Goal: Answer question/provide support

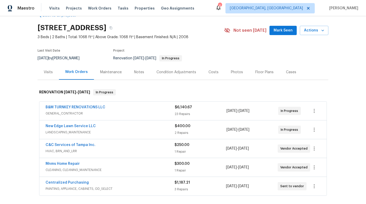
scroll to position [14, 0]
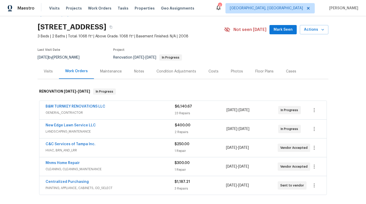
click at [143, 134] on span "LANDSCAPING_MAINTENANCE" at bounding box center [110, 131] width 129 height 5
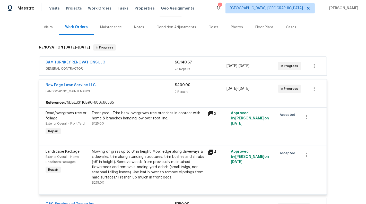
scroll to position [61, 0]
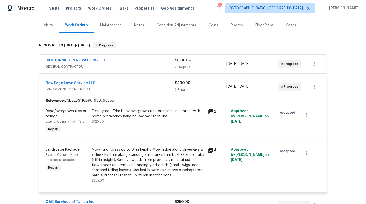
click at [151, 69] on span "GENERAL_CONTRACTOR" at bounding box center [110, 66] width 129 height 5
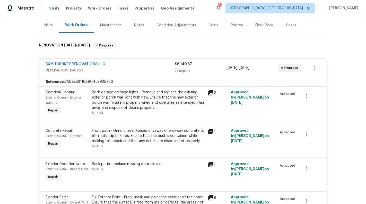
click at [76, 67] on span "B&M TURNKEY RENOVATIONS LLC" at bounding box center [76, 64] width 60 height 5
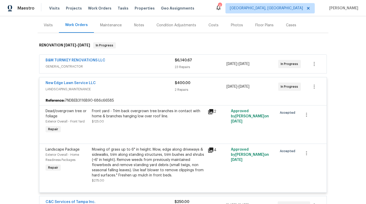
click at [131, 64] on div "B&M TURNKEY RENOVATIONS LLC" at bounding box center [110, 61] width 129 height 6
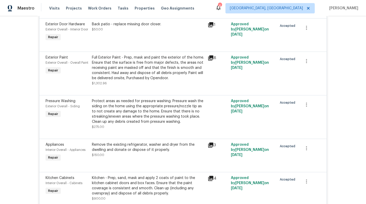
scroll to position [24, 0]
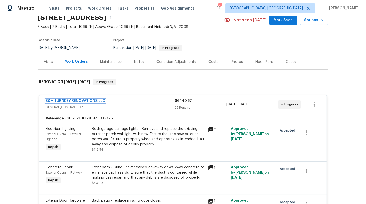
click at [62, 103] on link "B&M TURNKEY RENOVATIONS LLC" at bounding box center [76, 101] width 60 height 4
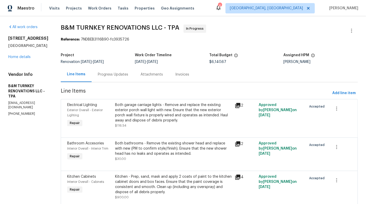
click at [128, 75] on div "Progress Updates" at bounding box center [113, 74] width 30 height 5
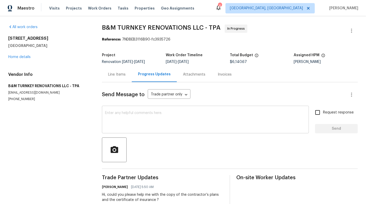
scroll to position [13, 0]
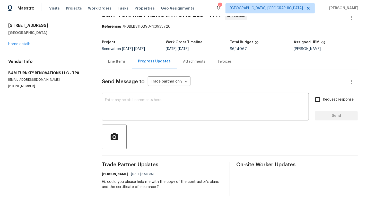
click at [143, 182] on div "Hi, could you please help me with the copy of the contractor’s plans and the ce…" at bounding box center [163, 184] width 122 height 10
copy div "Trade Partner Updates Sunmathy Wilson 08/18/2025 5:50 AM"
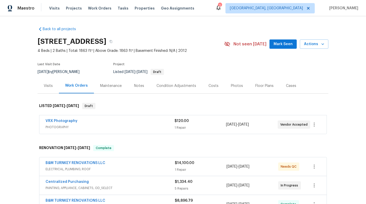
click at [161, 181] on div "Centralized Purchasing" at bounding box center [110, 182] width 129 height 6
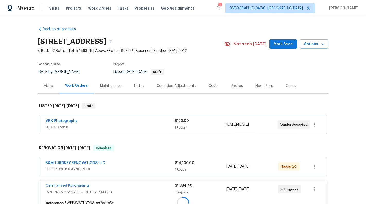
click at [153, 198] on div at bounding box center [182, 202] width 287 height 9
click at [153, 163] on div "B&M TURNKEY RENOVATIONS LLC" at bounding box center [110, 163] width 129 height 6
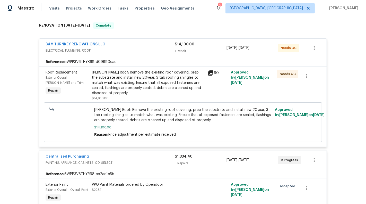
scroll to position [108, 0]
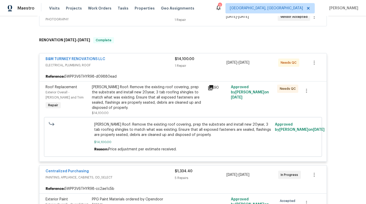
click at [171, 99] on div "[PERSON_NAME] Roof: Remove the existing roof covering, prep the substrate and i…" at bounding box center [148, 97] width 113 height 26
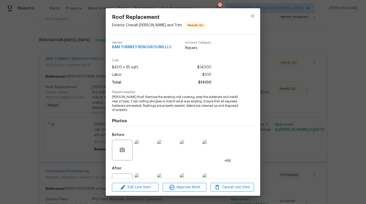
click at [267, 89] on div "Roof Replacement Exterior Overall - [PERSON_NAME] and Trim Needs QC Vendor B&M …" at bounding box center [183, 102] width 366 height 204
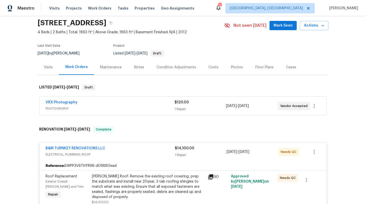
scroll to position [0, 0]
